Goal: Navigation & Orientation: Find specific page/section

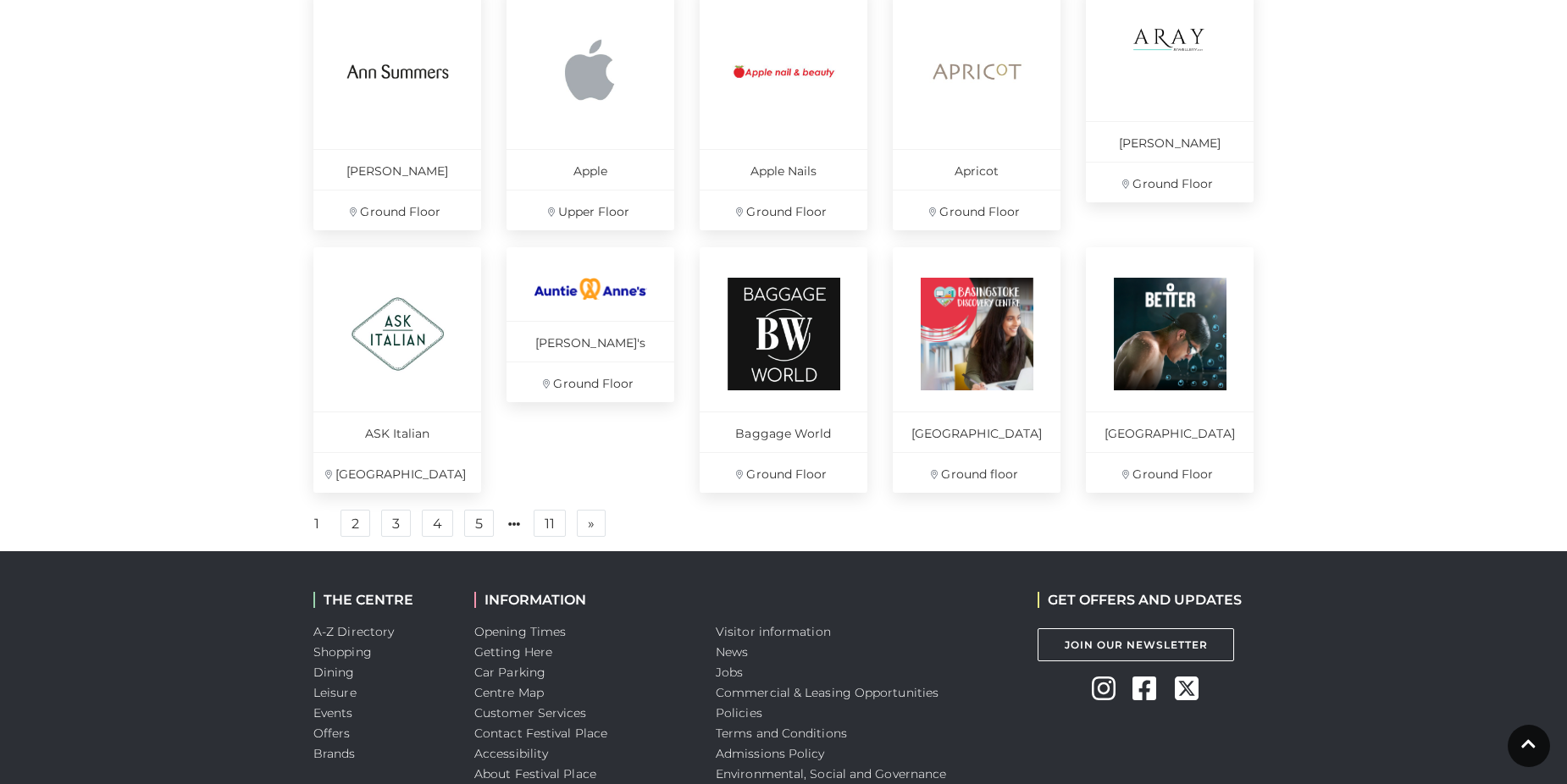
scroll to position [1101, 0]
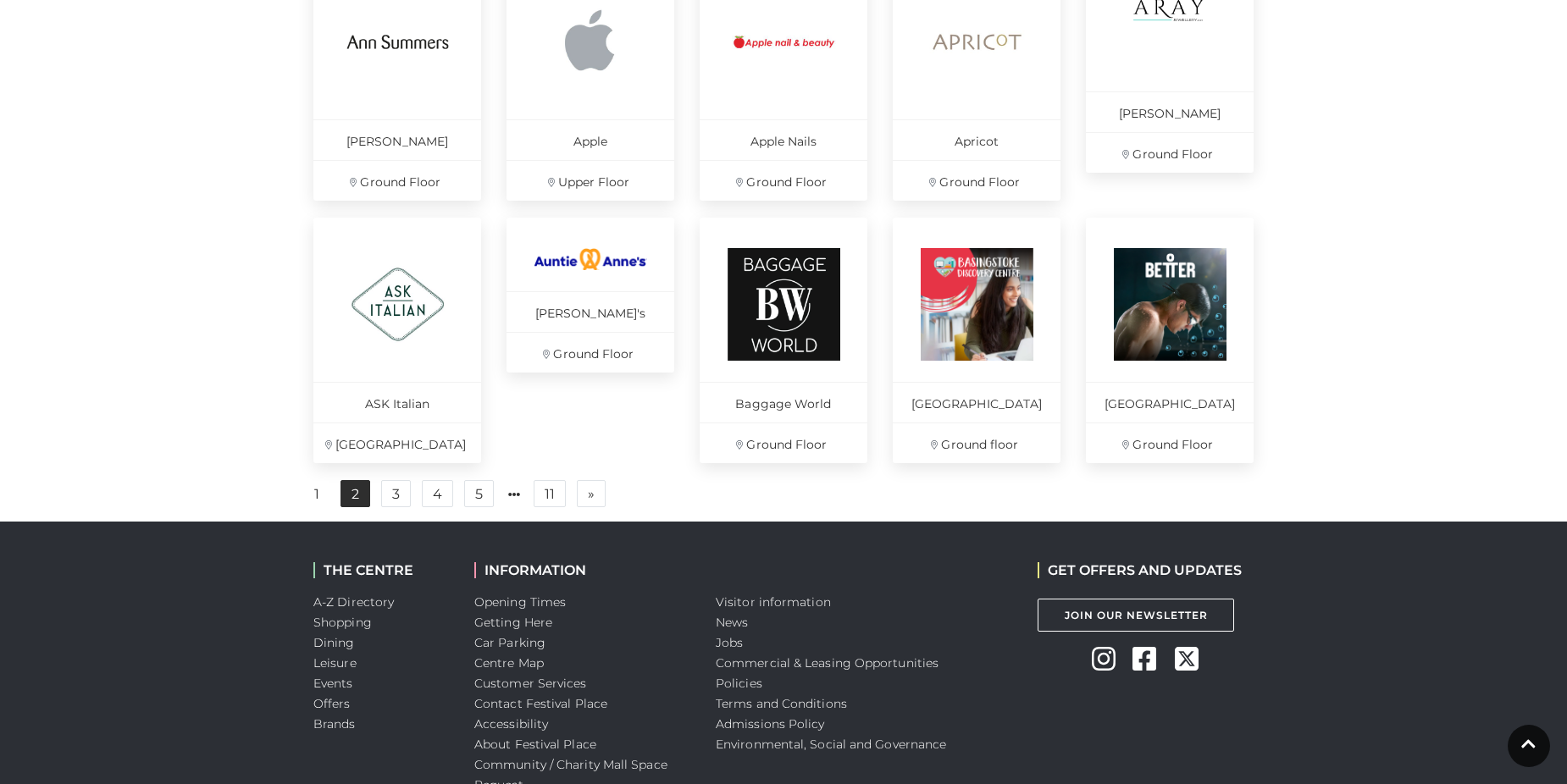
click at [358, 503] on link "2" at bounding box center [355, 494] width 30 height 27
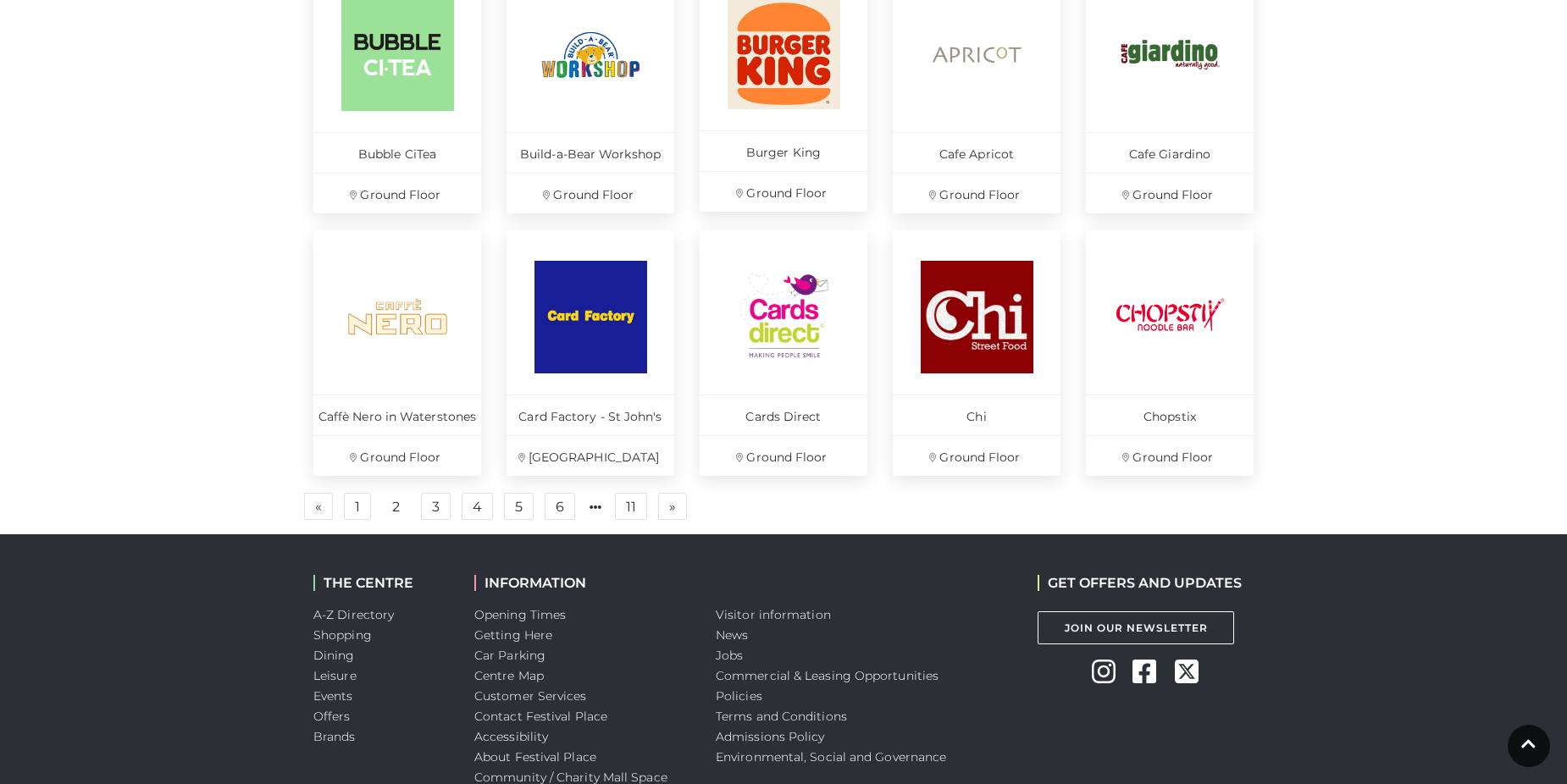
scroll to position [1101, 0]
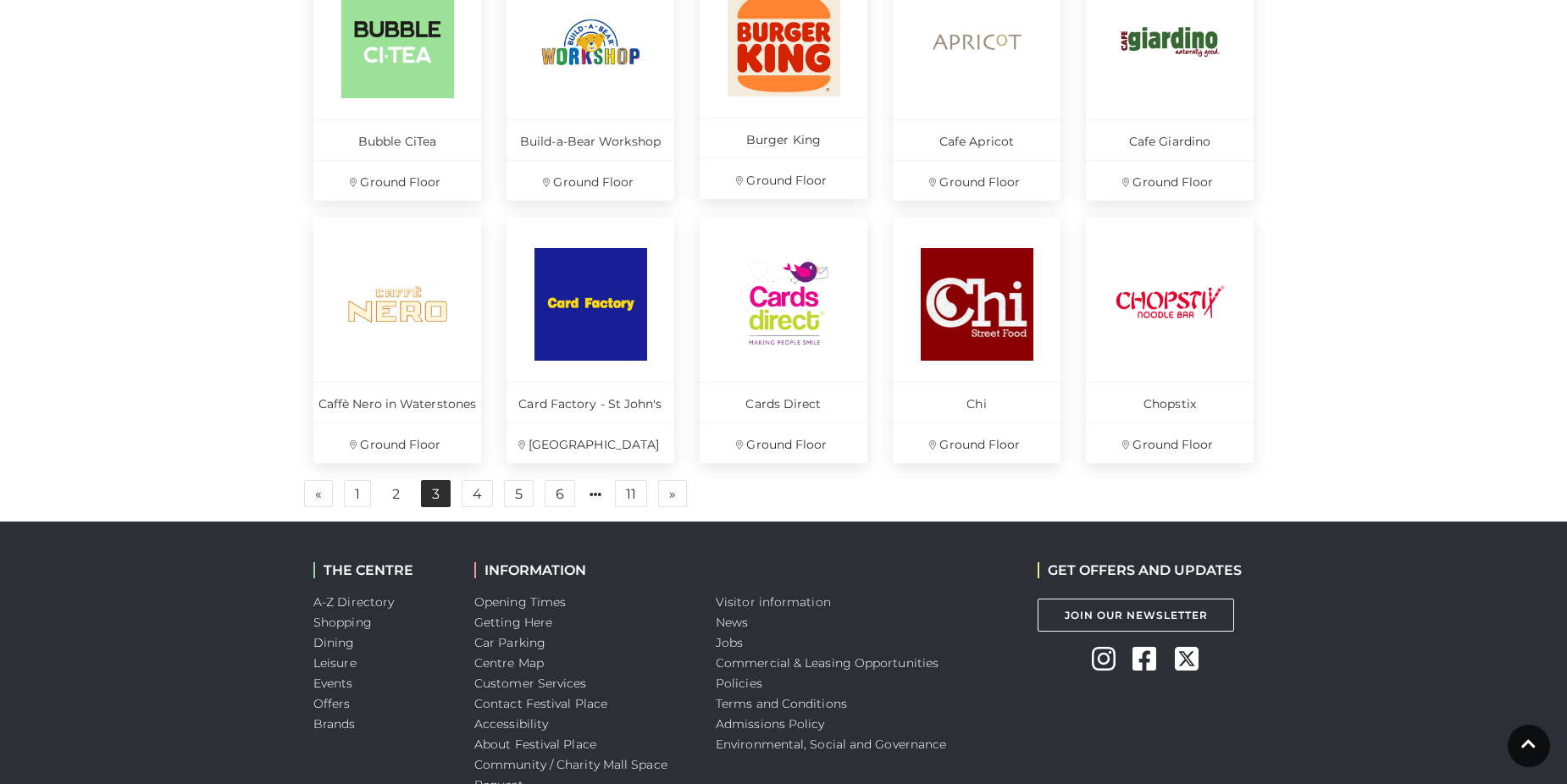
click at [440, 494] on link "3" at bounding box center [436, 494] width 30 height 27
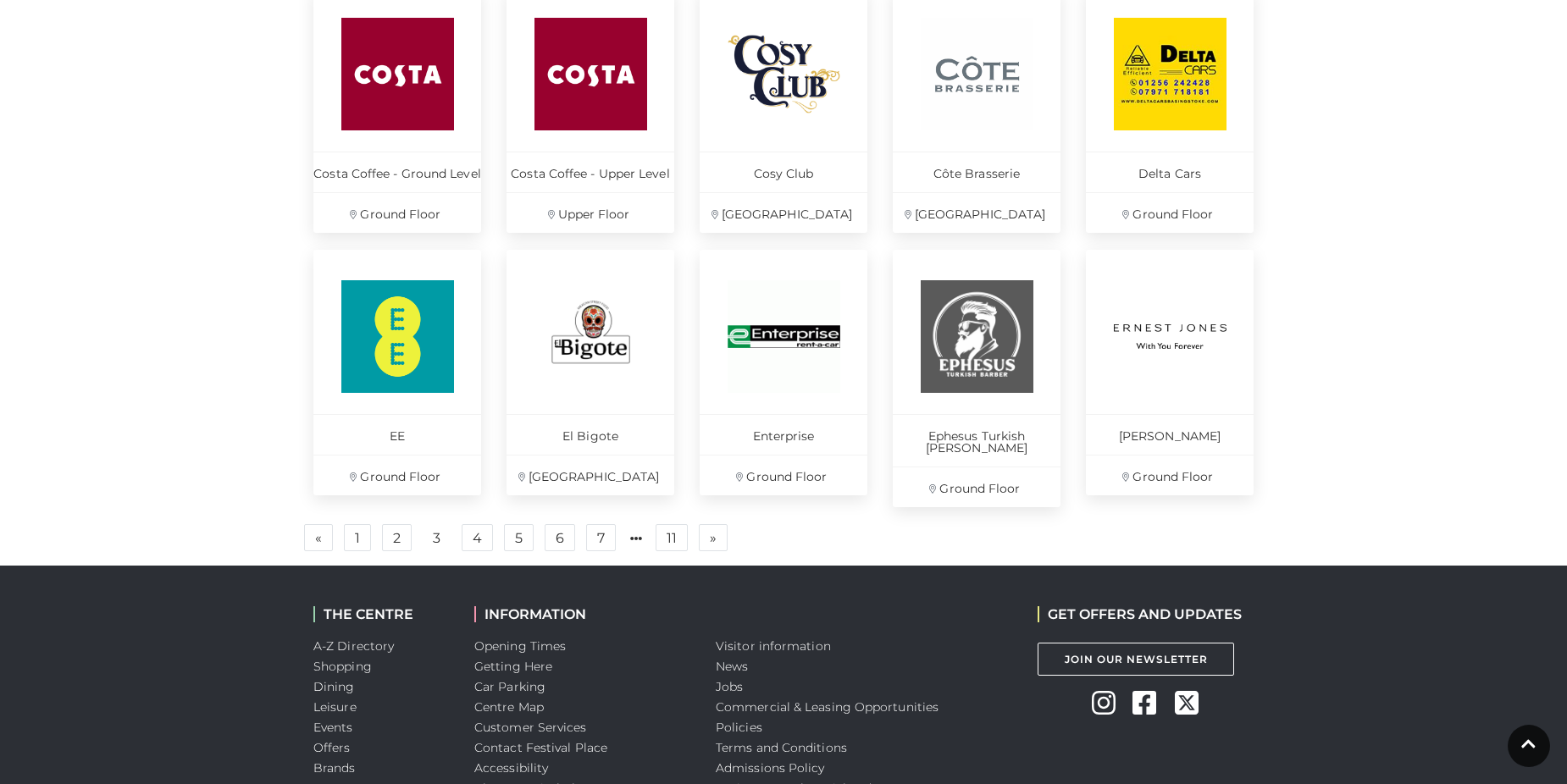
scroll to position [1221, 0]
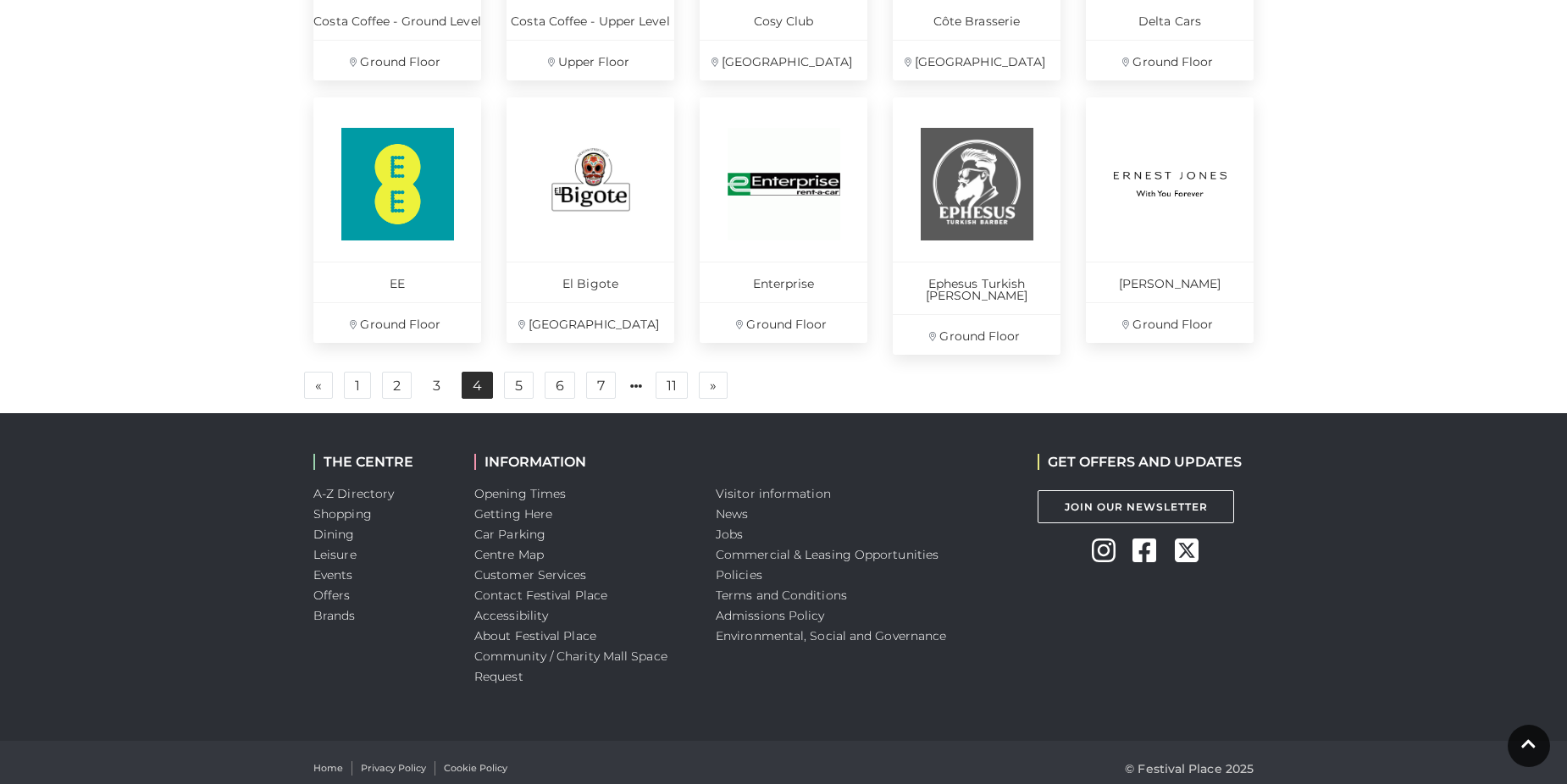
click at [474, 374] on link "4" at bounding box center [477, 385] width 32 height 27
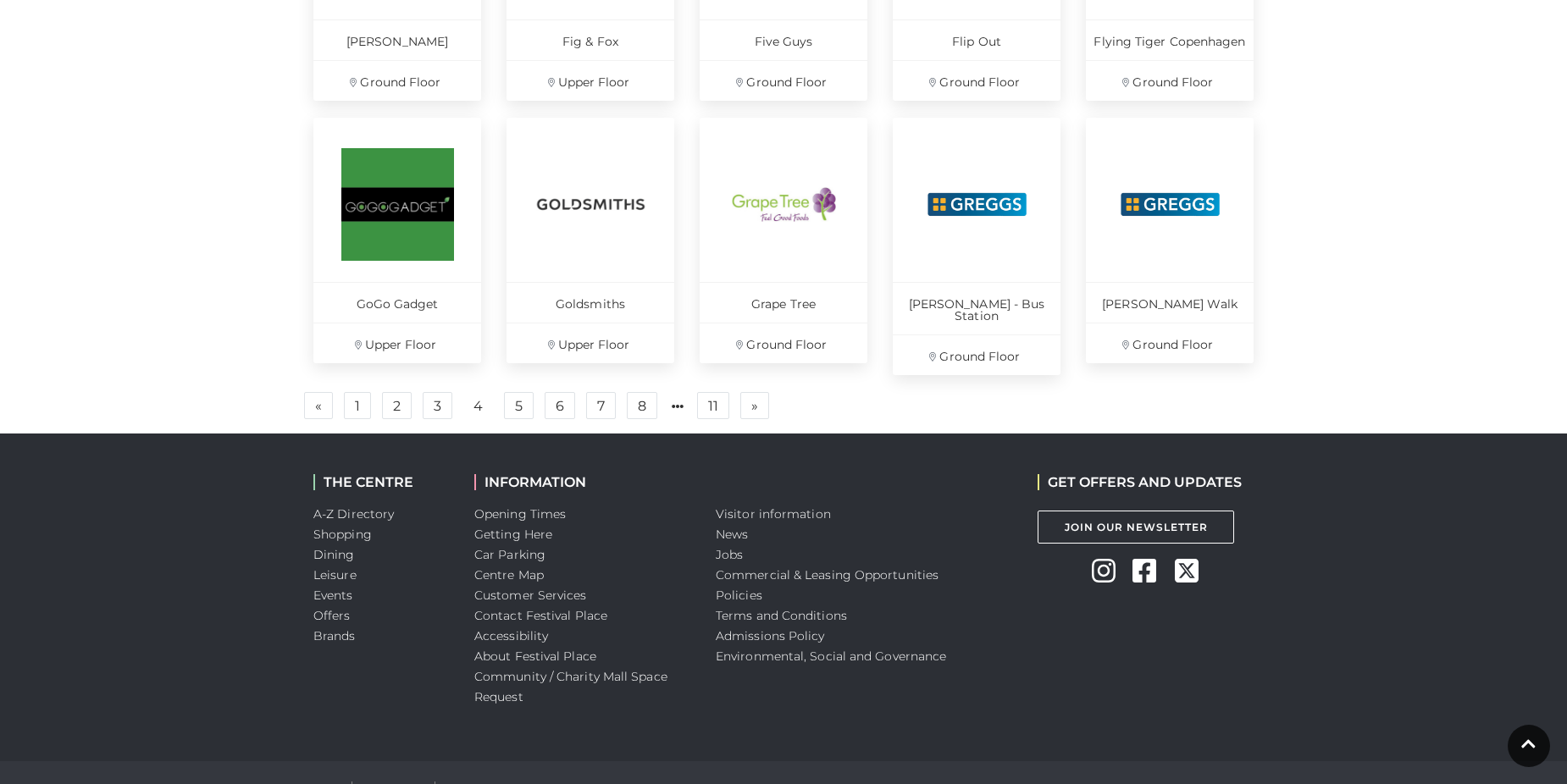
scroll to position [1221, 0]
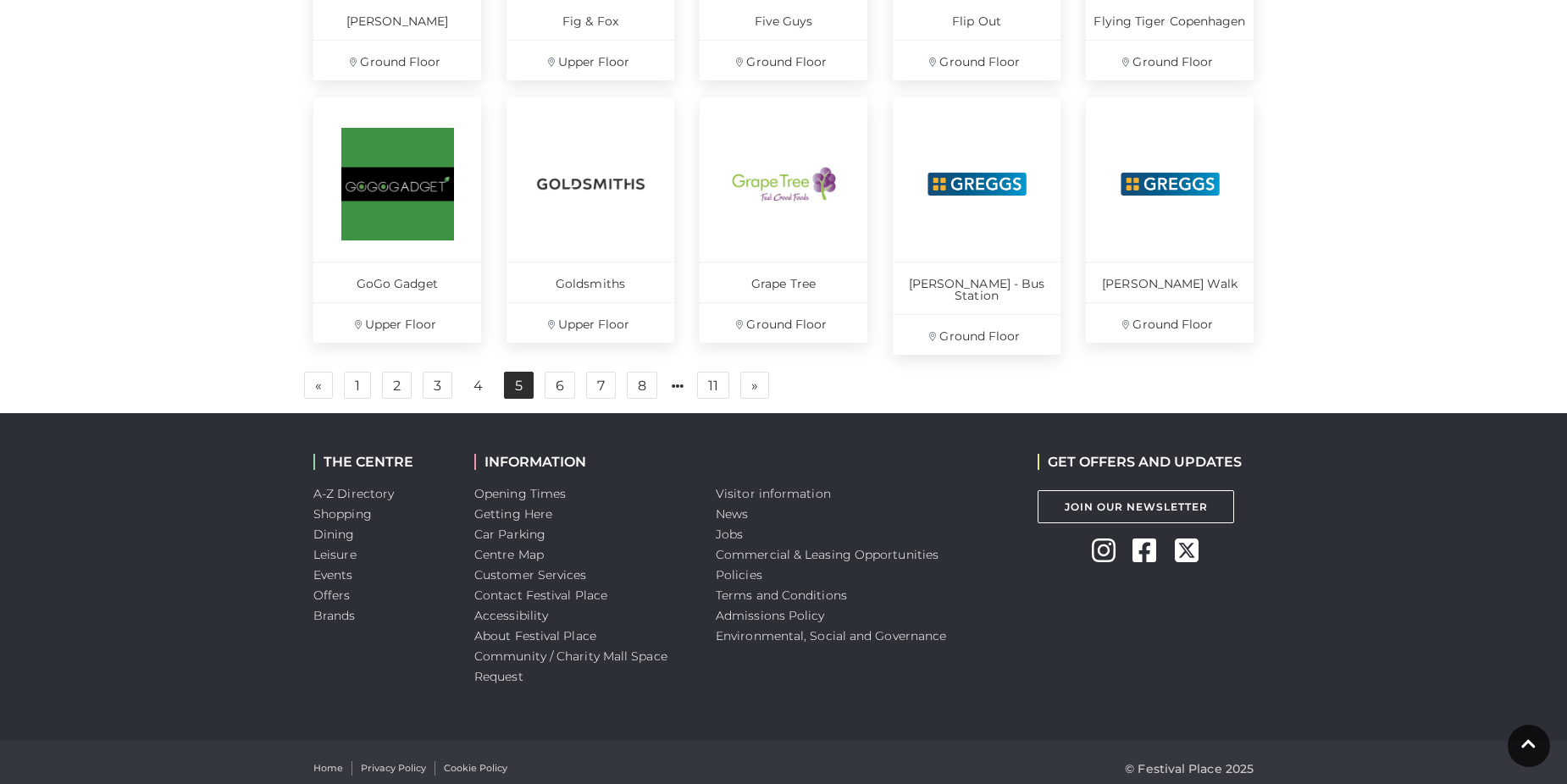
drag, startPoint x: 520, startPoint y: 371, endPoint x: 528, endPoint y: 376, distance: 9.4
click at [520, 371] on link "5" at bounding box center [519, 385] width 30 height 27
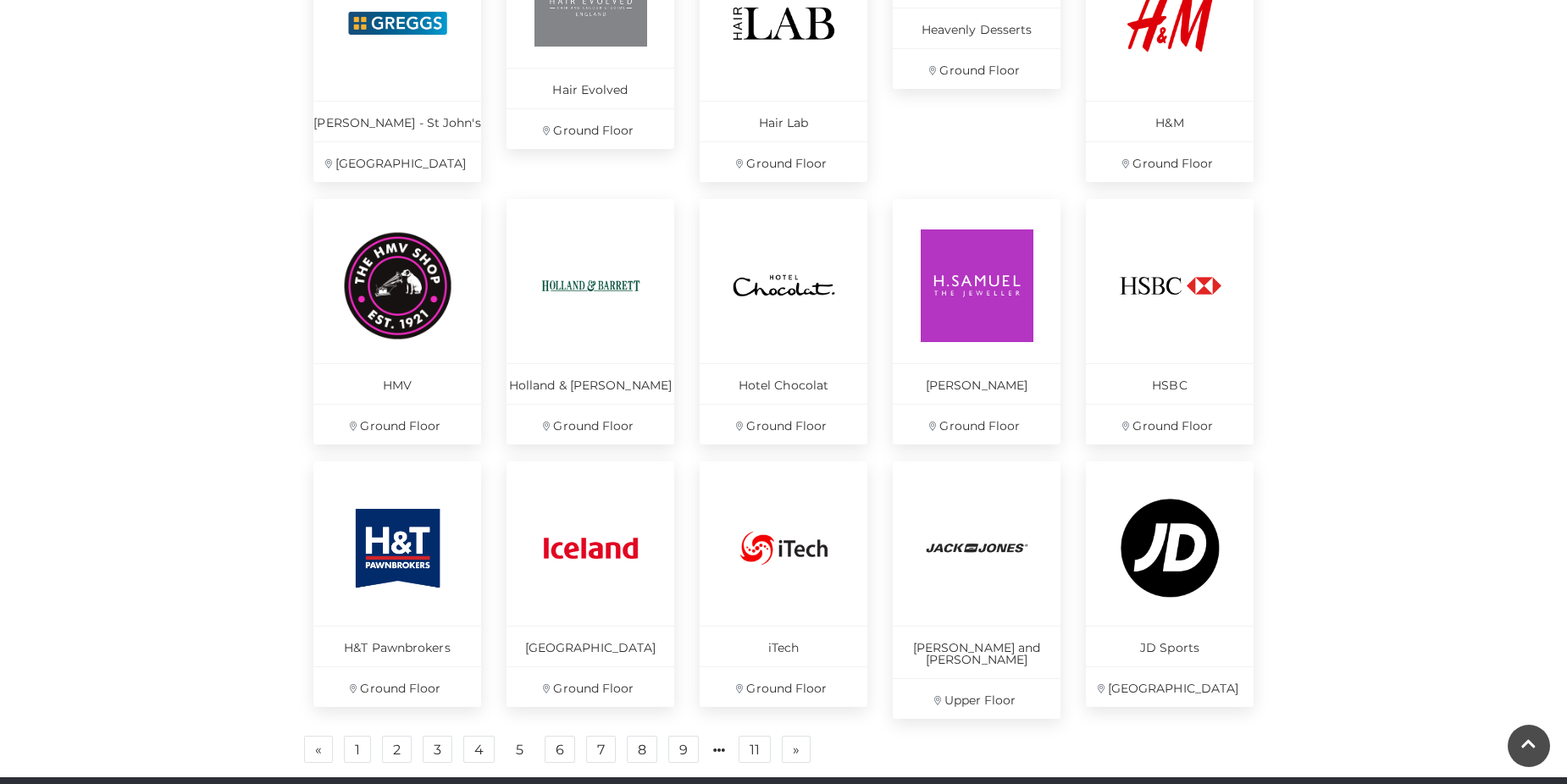
scroll to position [882, 0]
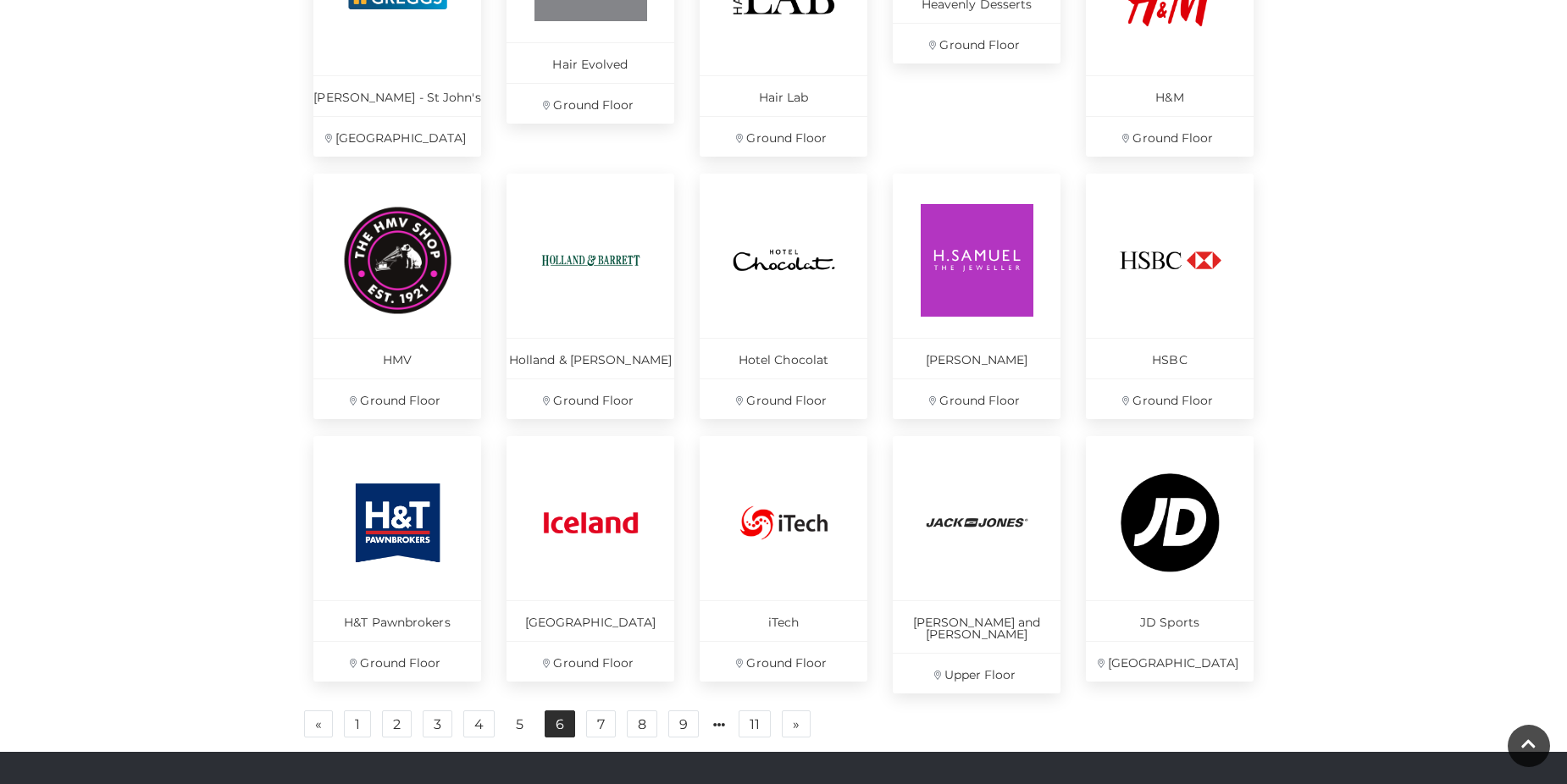
click at [561, 710] on link "6" at bounding box center [560, 724] width 31 height 27
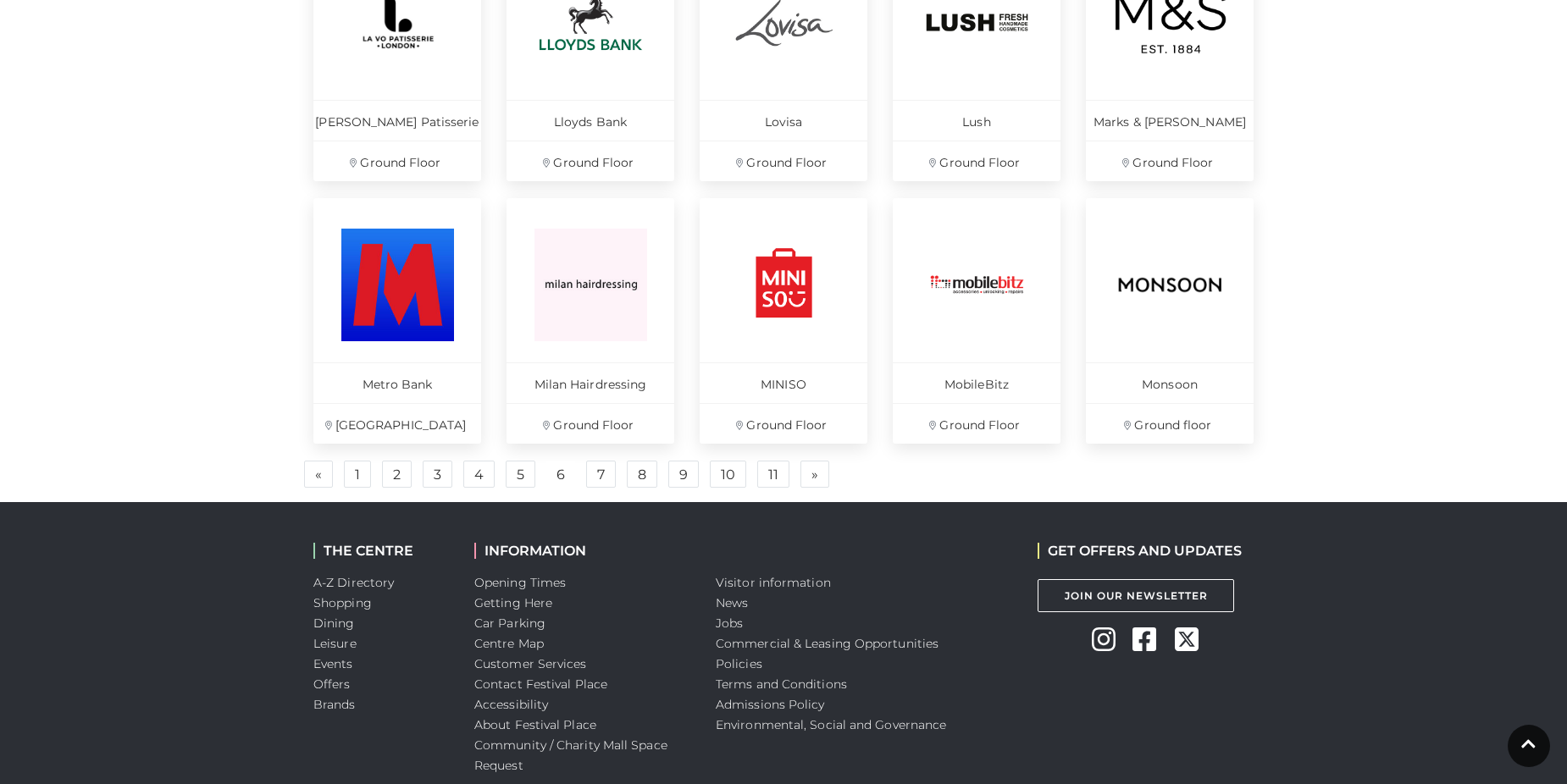
scroll to position [1137, 0]
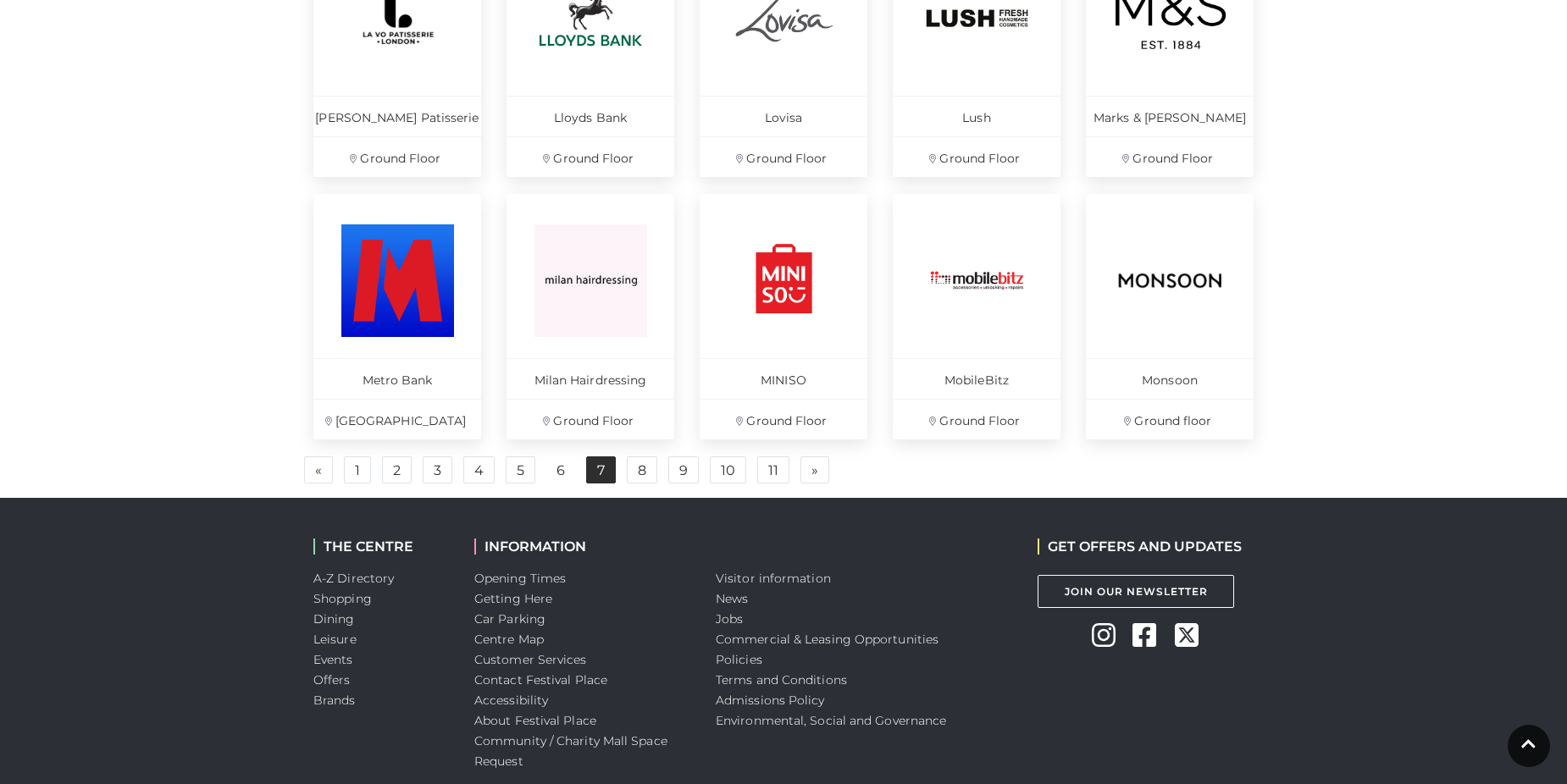
click at [604, 473] on link "7" at bounding box center [601, 470] width 30 height 27
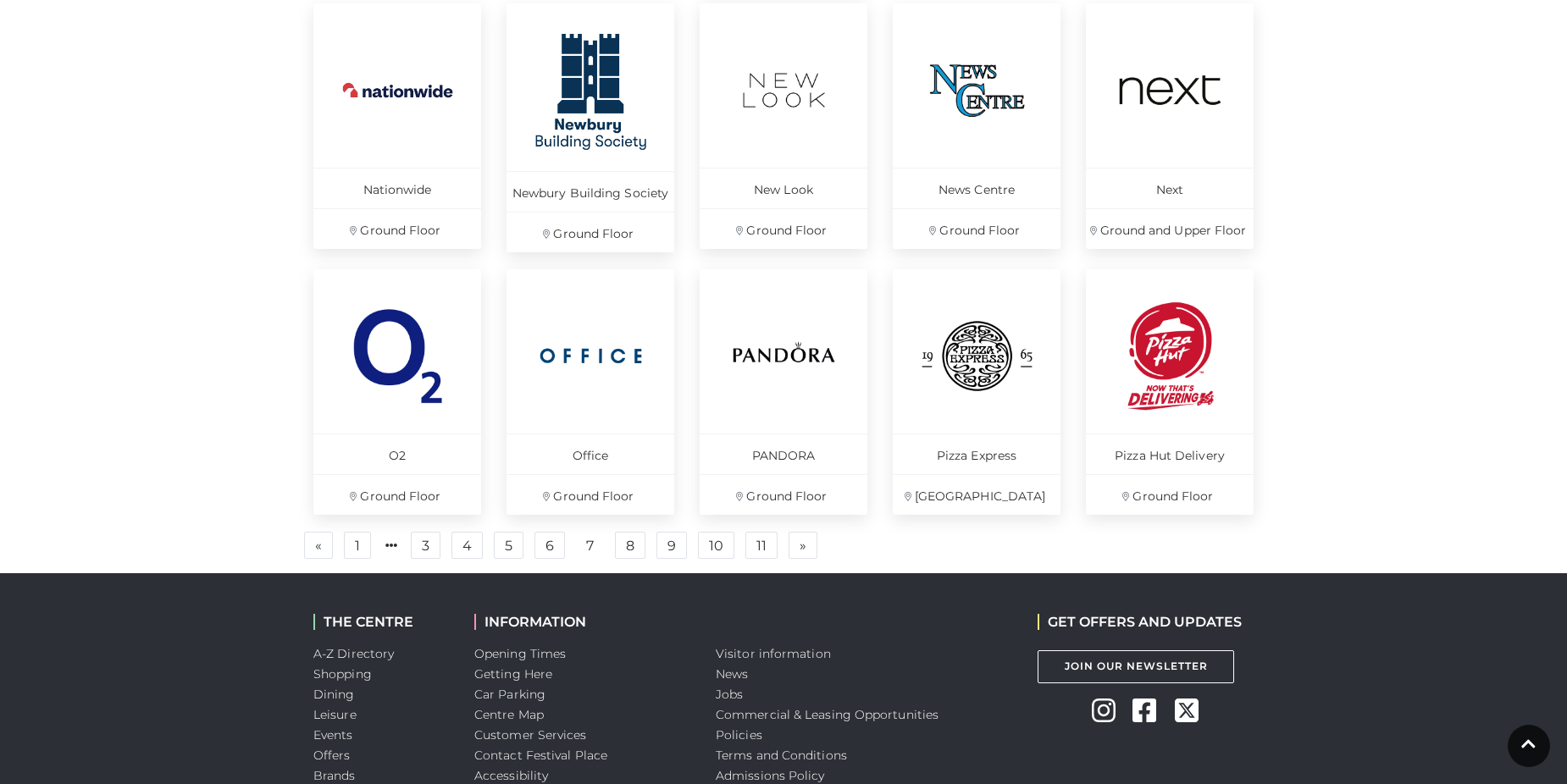
scroll to position [1137, 0]
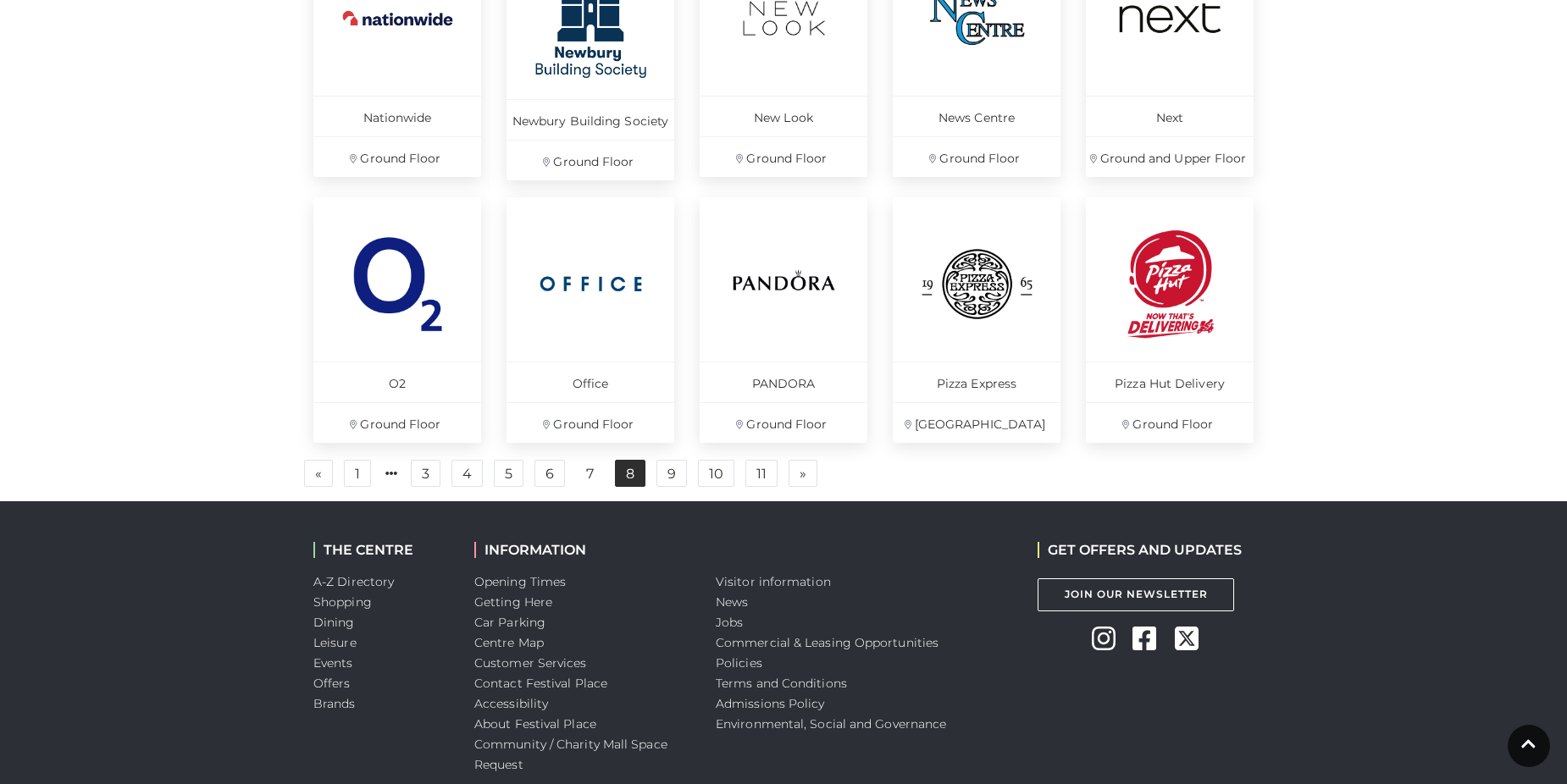
click at [632, 466] on link "8" at bounding box center [630, 473] width 31 height 27
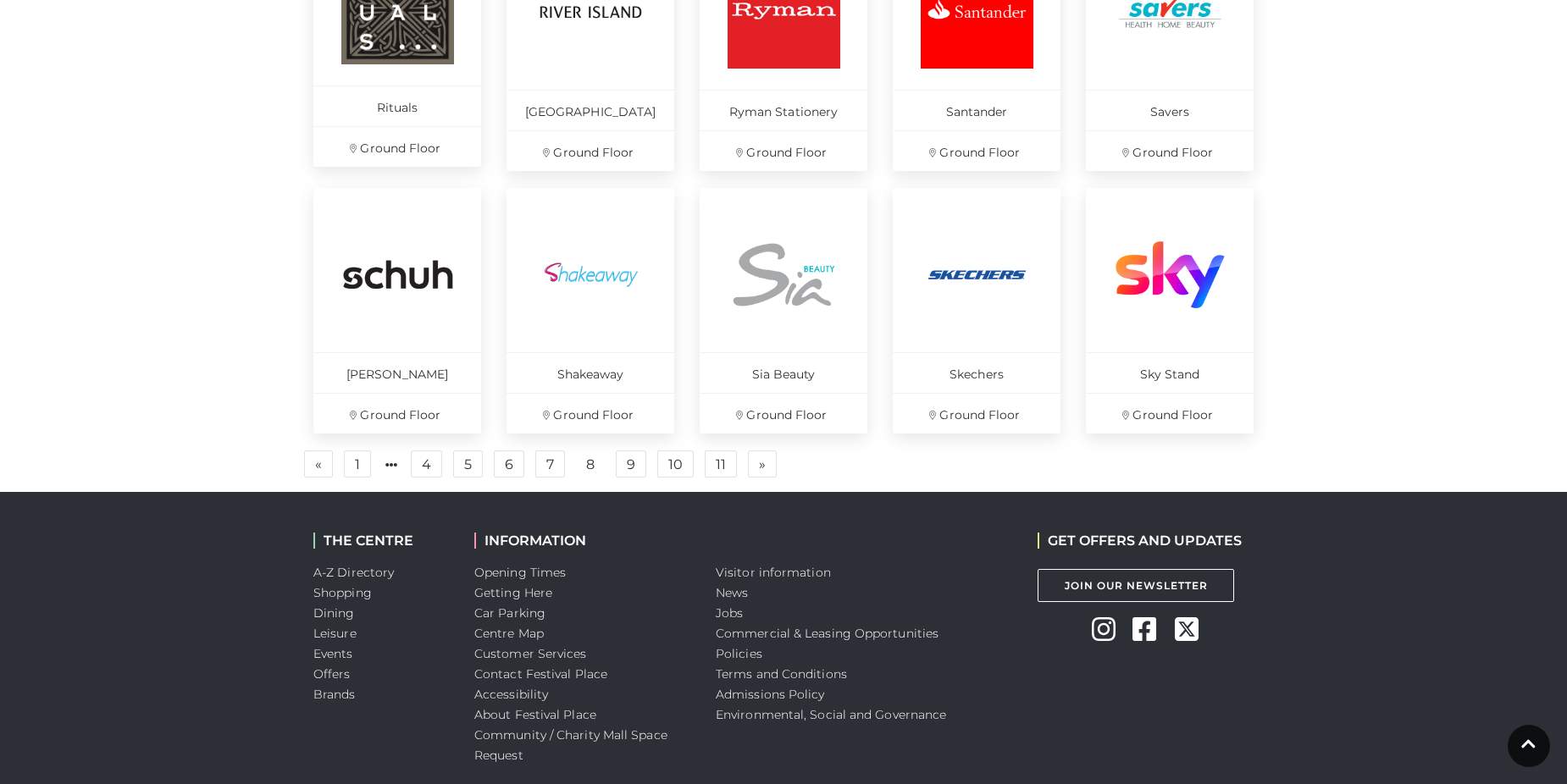
scroll to position [1221, 0]
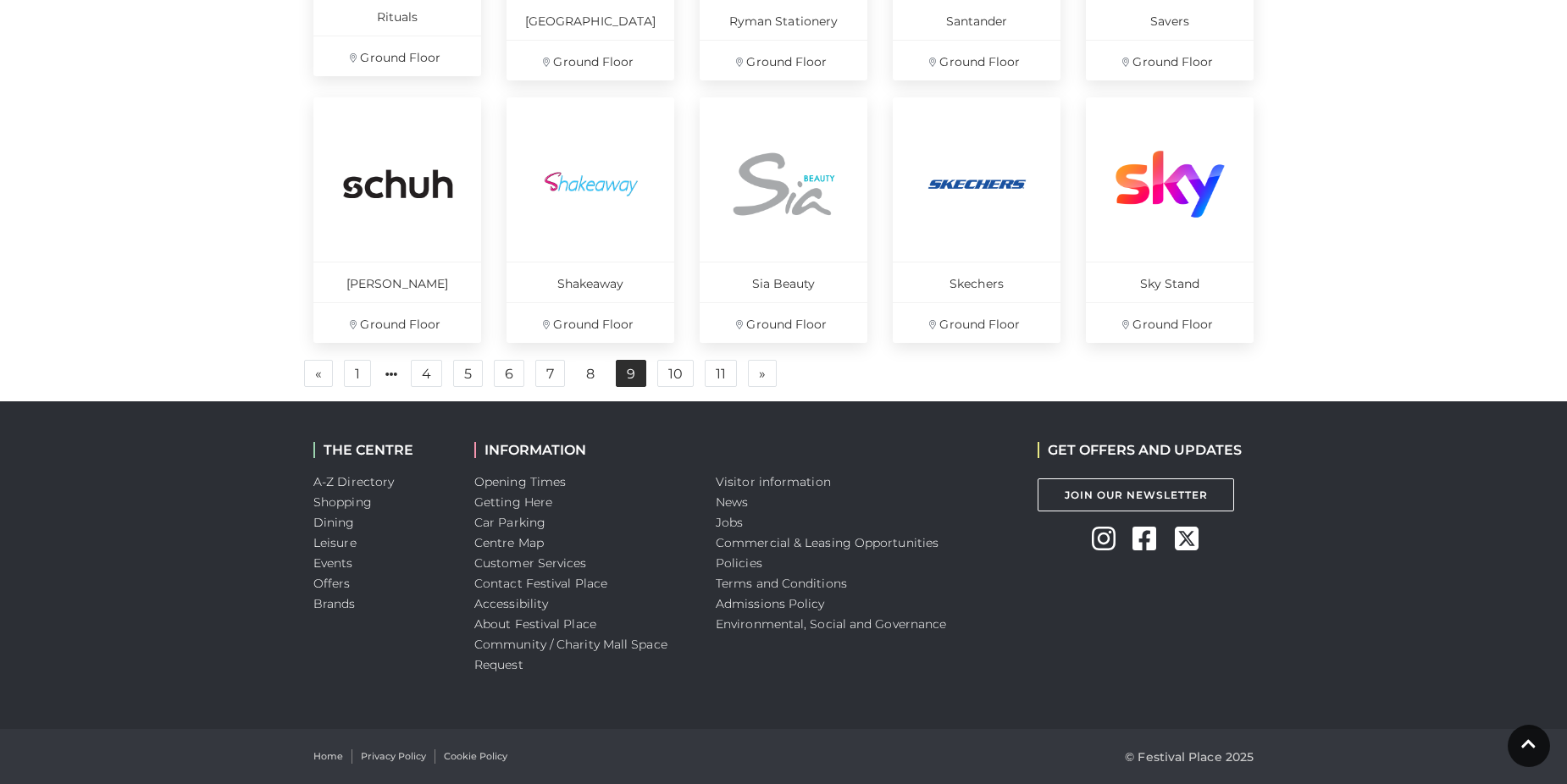
click at [633, 374] on link "9" at bounding box center [631, 374] width 31 height 27
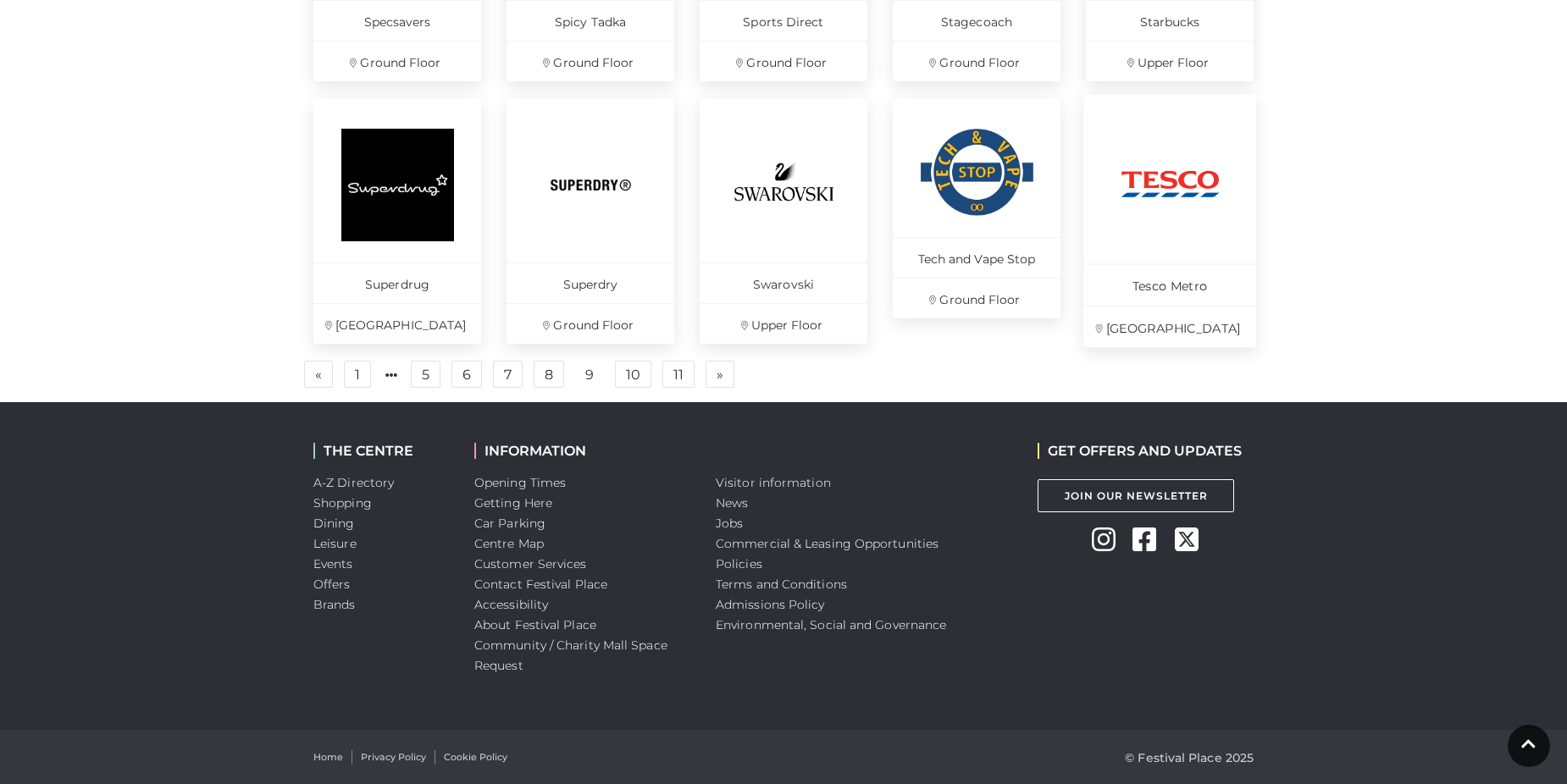
scroll to position [1221, 0]
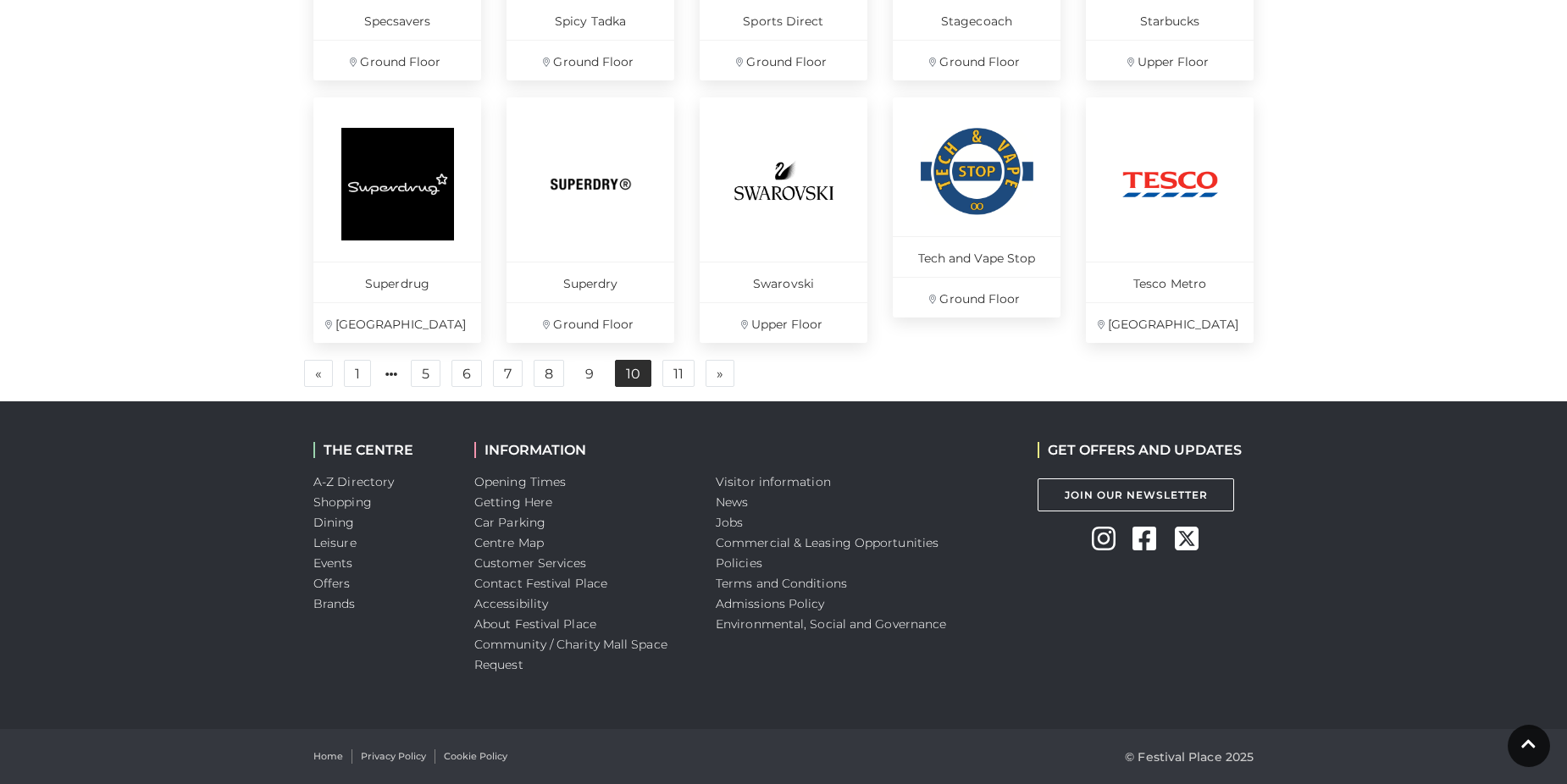
click at [634, 375] on link "10" at bounding box center [633, 374] width 37 height 27
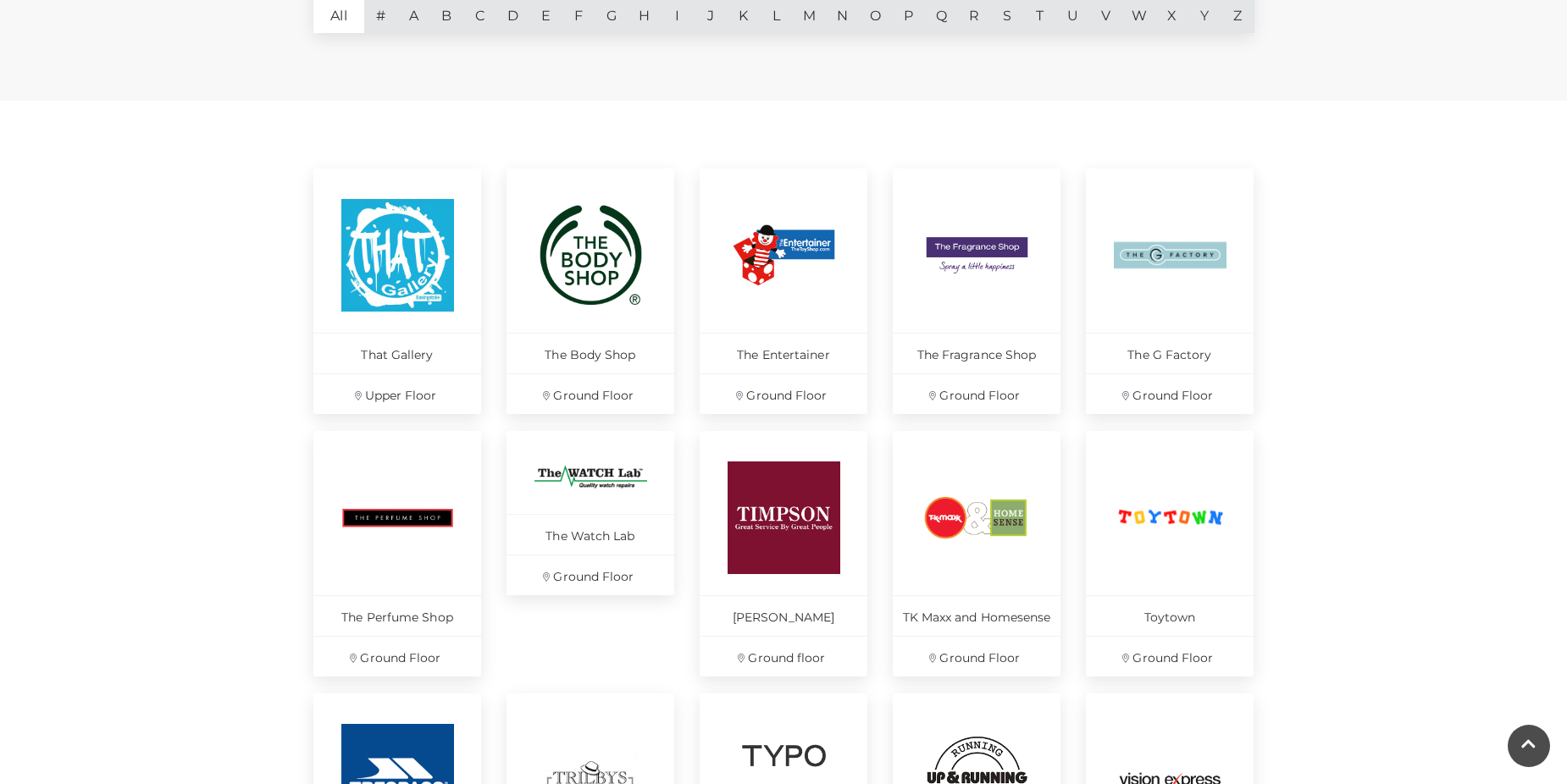
scroll to position [374, 0]
